Goal: Information Seeking & Learning: Learn about a topic

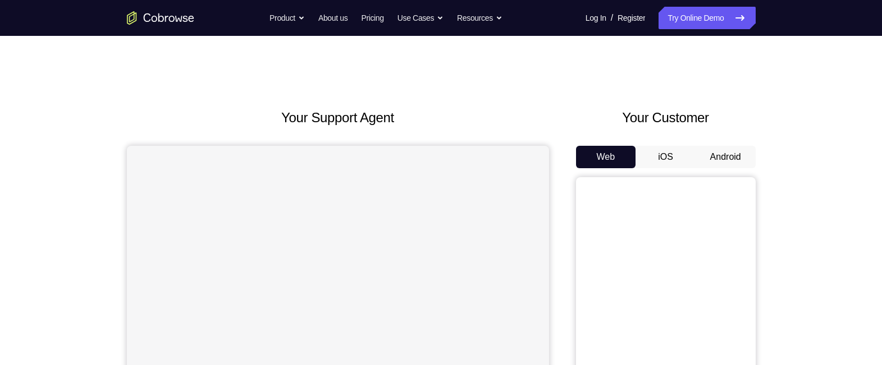
click at [734, 153] on button "Android" at bounding box center [725, 157] width 60 height 22
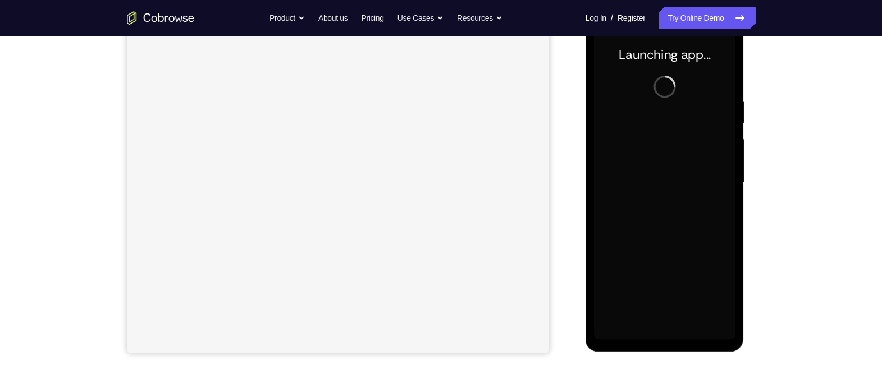
scroll to position [158, 0]
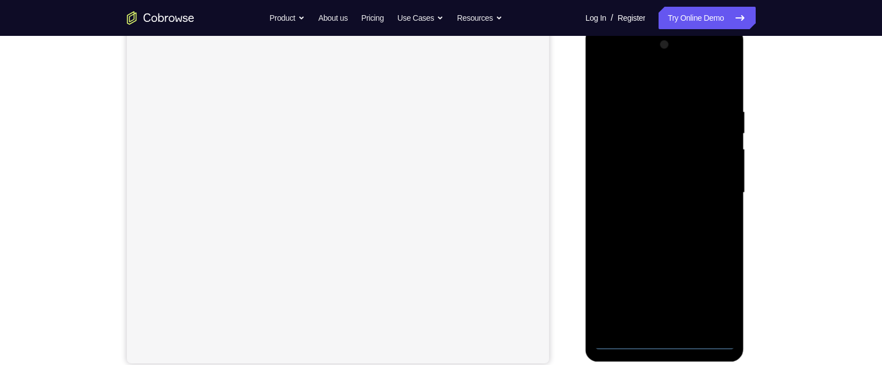
click at [665, 342] on div at bounding box center [664, 193] width 141 height 314
click at [712, 288] on div at bounding box center [664, 193] width 141 height 314
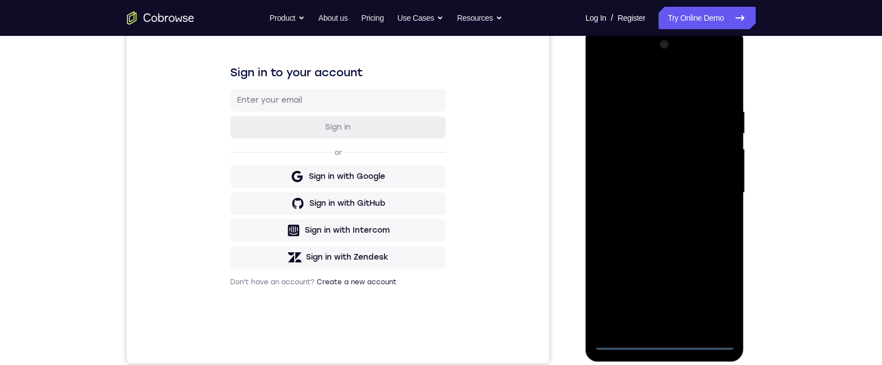
scroll to position [0, 0]
click at [659, 83] on div at bounding box center [664, 193] width 141 height 314
click at [711, 188] on div at bounding box center [664, 193] width 141 height 314
click at [651, 213] on div at bounding box center [664, 193] width 141 height 314
click at [694, 181] on div at bounding box center [664, 193] width 141 height 314
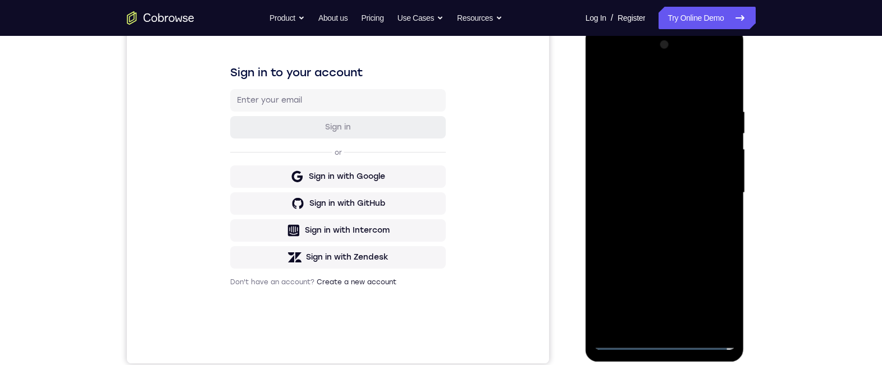
click at [663, 173] on div at bounding box center [664, 193] width 141 height 314
click at [690, 191] on div at bounding box center [664, 193] width 141 height 314
click at [662, 234] on div at bounding box center [664, 193] width 141 height 314
click at [663, 226] on div at bounding box center [664, 193] width 141 height 314
click at [711, 62] on div at bounding box center [664, 193] width 141 height 314
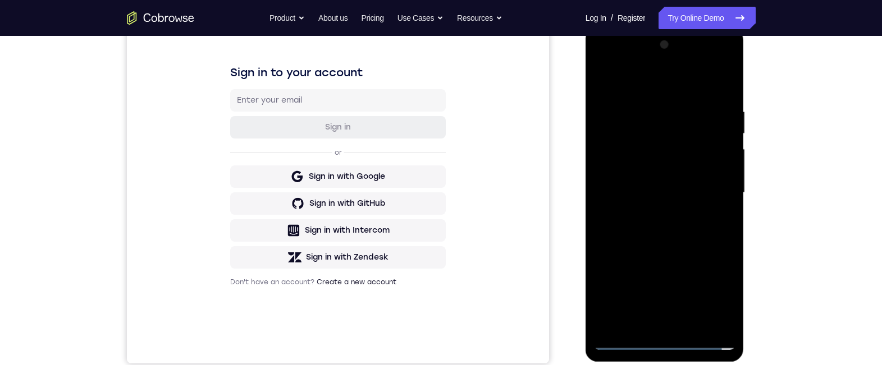
click at [617, 61] on div at bounding box center [664, 193] width 141 height 314
click at [617, 163] on div at bounding box center [664, 193] width 141 height 314
click at [653, 217] on div at bounding box center [664, 193] width 141 height 314
click at [676, 180] on div at bounding box center [664, 193] width 141 height 314
click at [655, 131] on div at bounding box center [664, 193] width 141 height 314
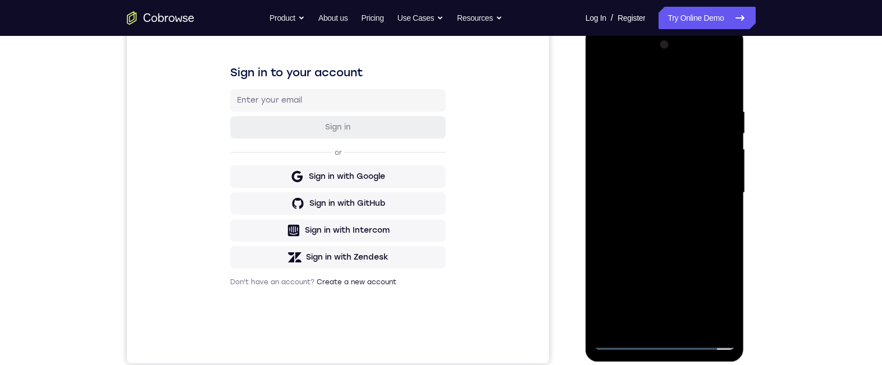
click at [640, 168] on div at bounding box center [664, 193] width 141 height 314
click at [620, 195] on div at bounding box center [664, 193] width 141 height 314
click at [614, 226] on div at bounding box center [664, 193] width 141 height 314
click at [635, 226] on div at bounding box center [664, 193] width 141 height 314
click at [633, 227] on div at bounding box center [664, 193] width 141 height 314
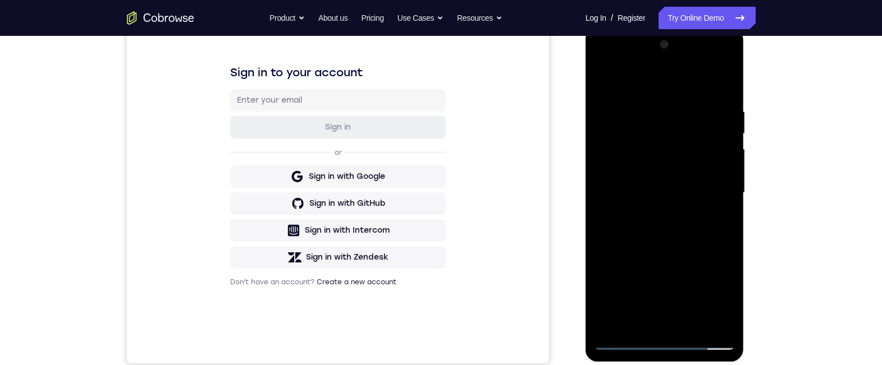
click at [661, 259] on div at bounding box center [664, 193] width 141 height 314
click at [665, 186] on div at bounding box center [664, 193] width 141 height 314
drag, startPoint x: 654, startPoint y: 254, endPoint x: 663, endPoint y: 169, distance: 85.2
click at [663, 145] on div at bounding box center [664, 193] width 141 height 314
drag, startPoint x: 623, startPoint y: 242, endPoint x: 627, endPoint y: 346, distance: 103.9
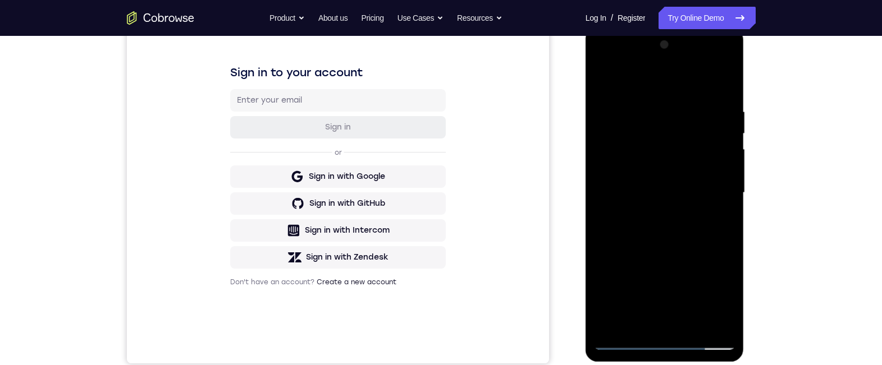
click at [627, 345] on div at bounding box center [664, 193] width 141 height 314
click at [624, 341] on div at bounding box center [664, 193] width 141 height 314
click at [622, 339] on div at bounding box center [664, 193] width 141 height 314
click at [626, 340] on div at bounding box center [664, 193] width 141 height 314
drag, startPoint x: 688, startPoint y: 362, endPoint x: 620, endPoint y: 223, distance: 154.6
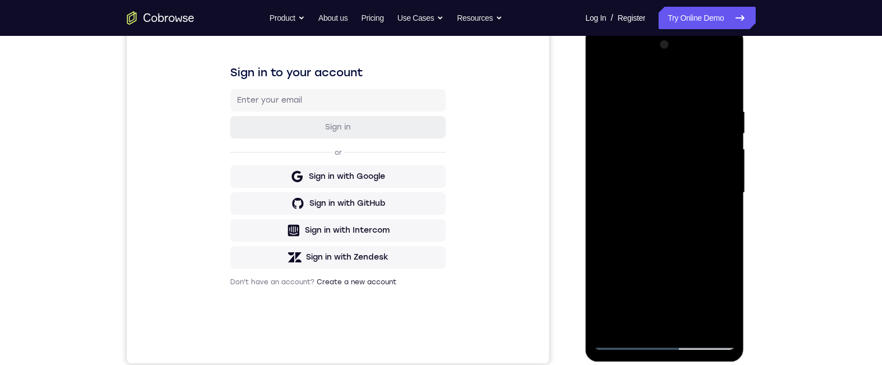
click at [615, 231] on div at bounding box center [664, 193] width 141 height 314
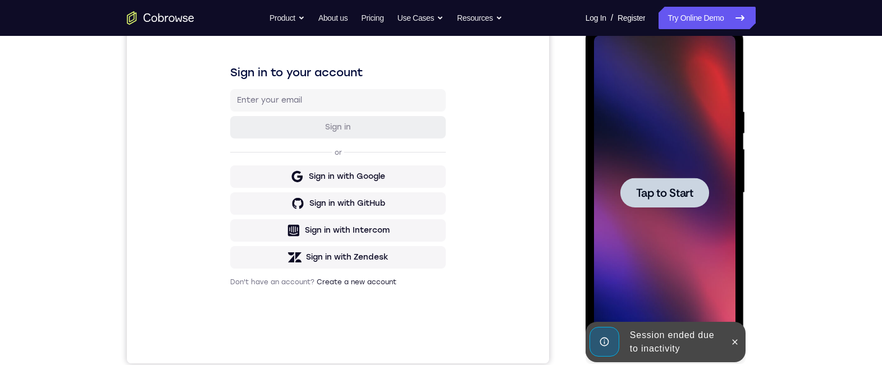
click at [735, 335] on button at bounding box center [735, 342] width 18 height 18
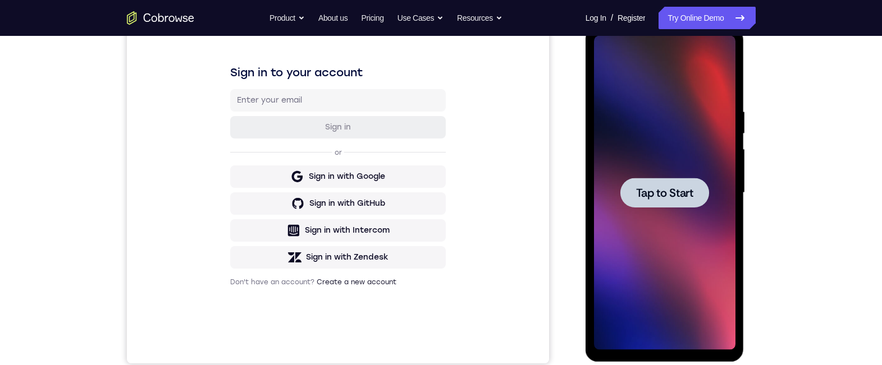
scroll to position [58, 0]
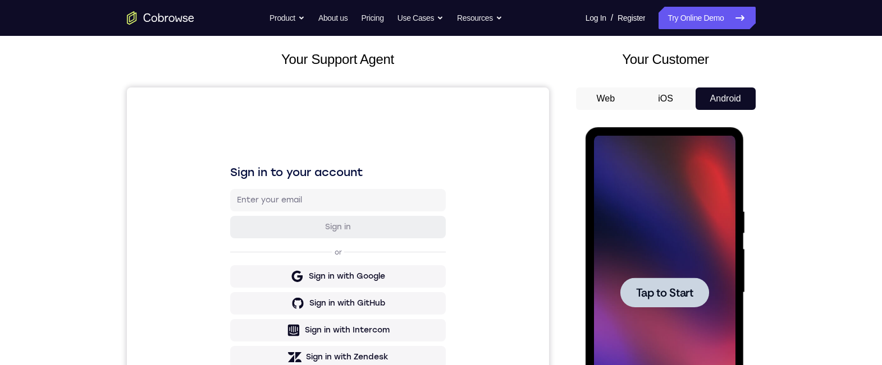
click at [686, 262] on div at bounding box center [664, 293] width 141 height 314
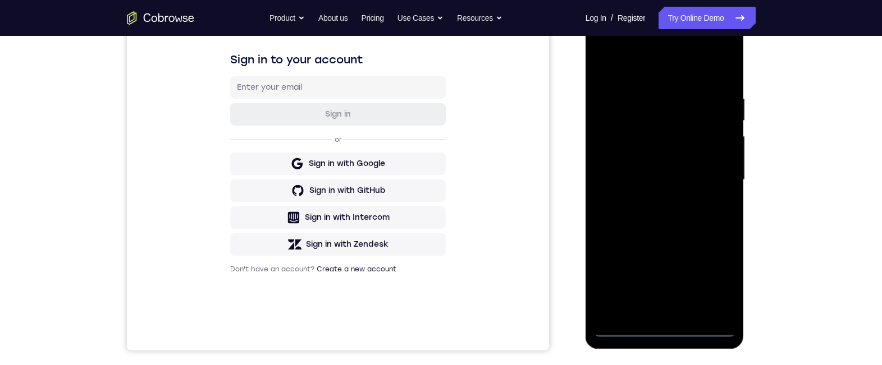
scroll to position [175, 0]
